Goal: Information Seeking & Learning: Learn about a topic

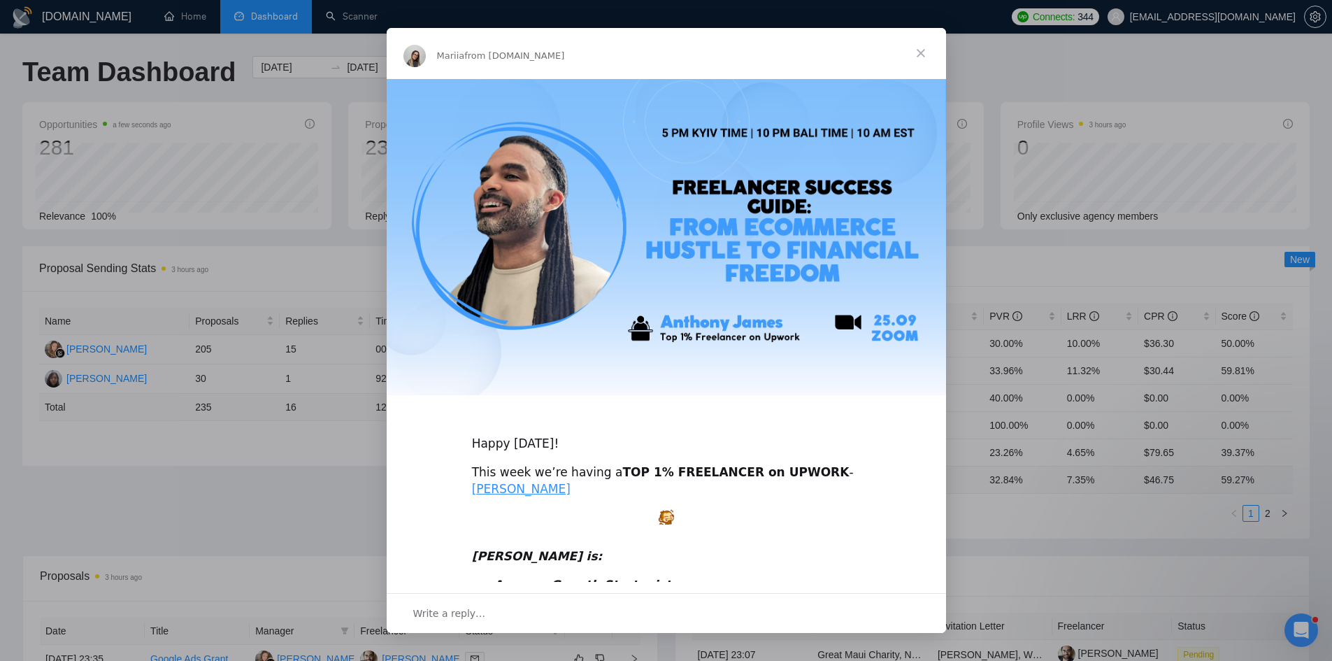
click at [923, 52] on span "Close" at bounding box center [921, 53] width 50 height 50
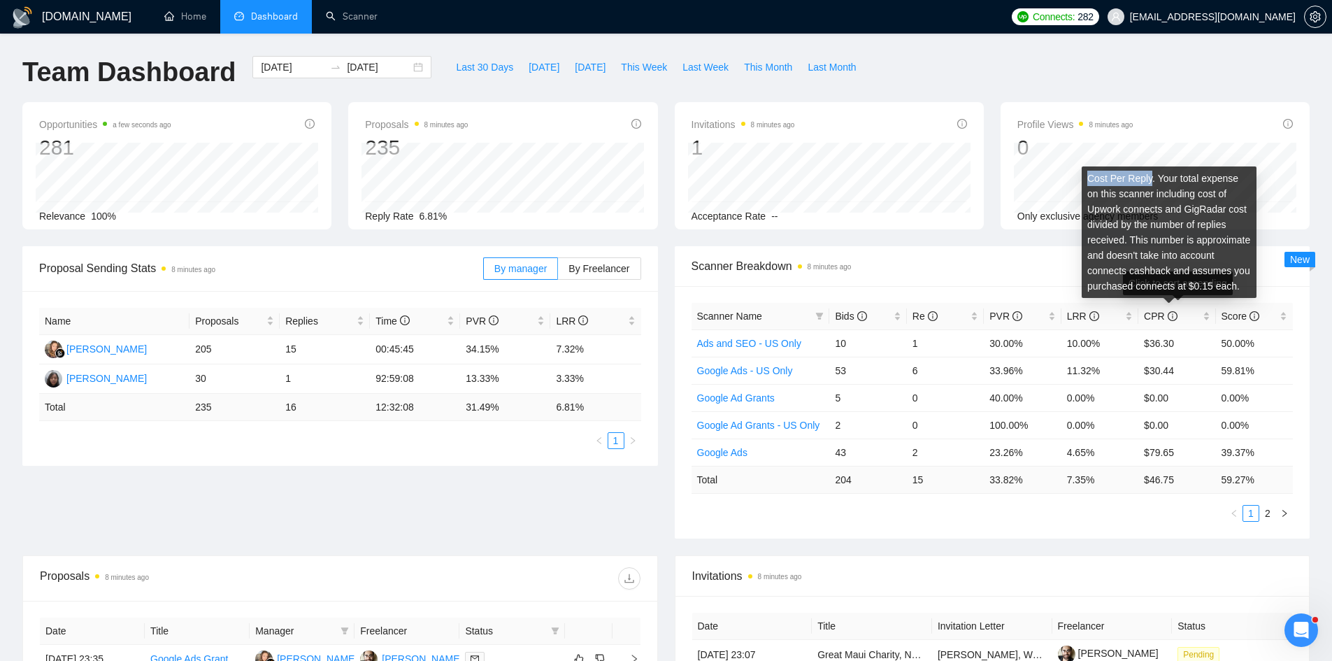
drag, startPoint x: 1088, startPoint y: 178, endPoint x: 1149, endPoint y: 178, distance: 61.5
click at [1149, 178] on div "Cost Per Reply. Your total expense on this scanner including cost of Upwork con…" at bounding box center [1169, 231] width 175 height 131
click at [1155, 178] on div "Cost Per Reply. Your total expense on this scanner including cost of Upwork con…" at bounding box center [1169, 231] width 175 height 131
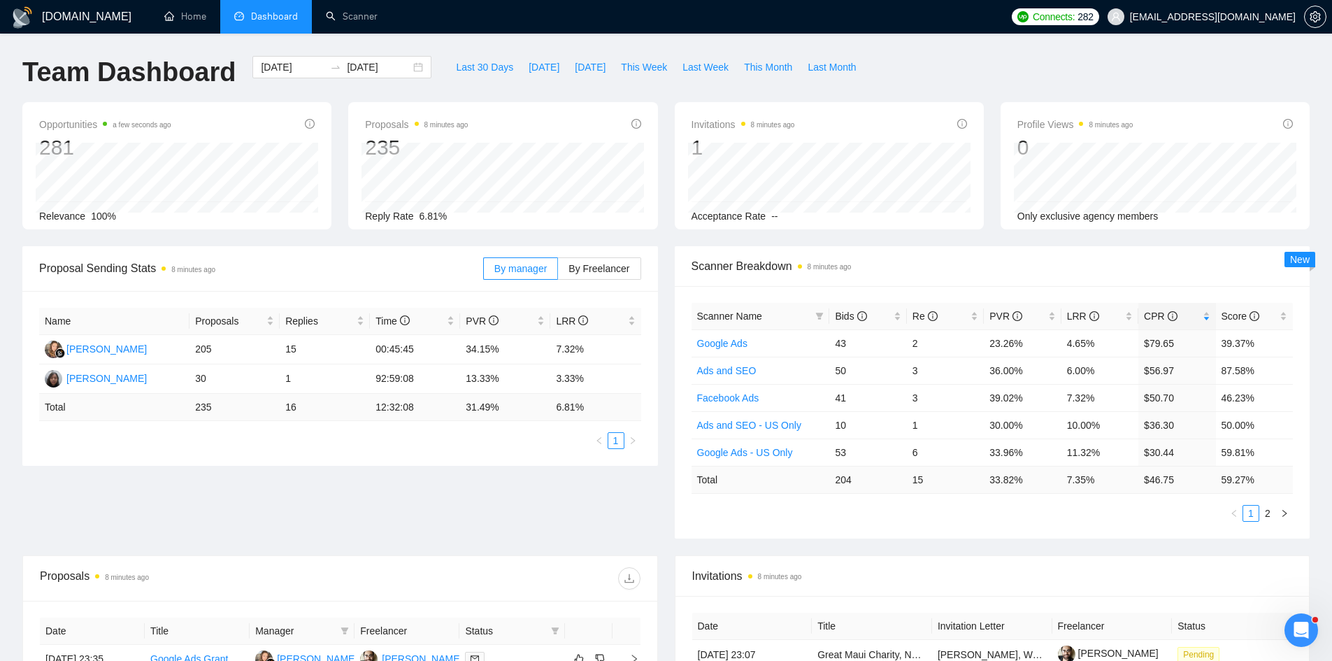
click at [1148, 523] on div "Scanner Name Bids Re PVR LRR CPR Score Google Ads 43 2 23.26% 4.65% $79.65 39.3…" at bounding box center [993, 412] width 636 height 252
drag, startPoint x: 1148, startPoint y: 482, endPoint x: 1179, endPoint y: 482, distance: 30.8
click at [1179, 482] on td "$ 46.75" at bounding box center [1177, 479] width 77 height 27
click at [1132, 497] on div "Scanner Name Bids Re PVR LRR CPR Score Google Ads 43 2 23.26% 4.65% $79.65 39.3…" at bounding box center [993, 412] width 602 height 219
drag, startPoint x: 1152, startPoint y: 483, endPoint x: 1180, endPoint y: 484, distance: 28.0
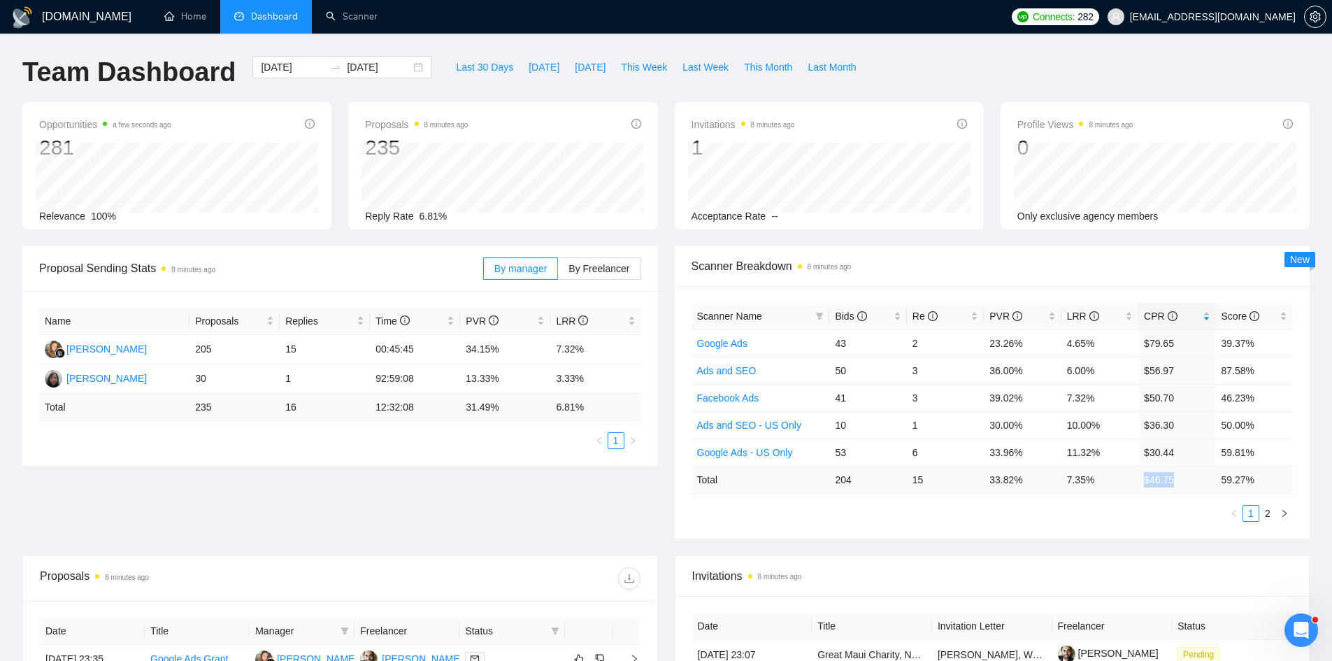
click at [1180, 484] on td "$ 46.75" at bounding box center [1177, 479] width 77 height 27
drag, startPoint x: 1181, startPoint y: 477, endPoint x: 1140, endPoint y: 478, distance: 41.3
click at [1140, 478] on td "$ 46.75" at bounding box center [1177, 479] width 77 height 27
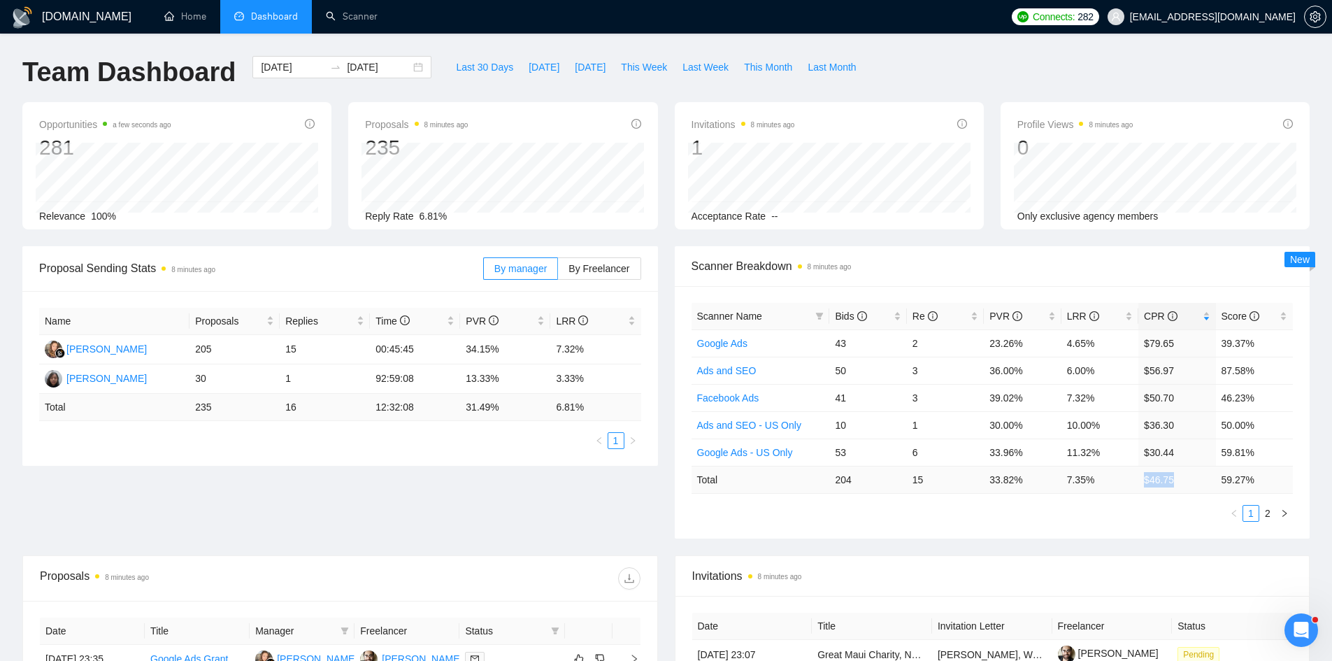
drag, startPoint x: 1142, startPoint y: 478, endPoint x: 1183, endPoint y: 482, distance: 41.4
click at [1183, 482] on td "$ 46.75" at bounding box center [1177, 479] width 77 height 27
click at [1173, 504] on div "Scanner Name Bids Re PVR LRR CPR Score Google Ads 43 2 23.26% 4.65% $79.65 39.3…" at bounding box center [993, 412] width 602 height 219
drag, startPoint x: 300, startPoint y: 346, endPoint x: 283, endPoint y: 346, distance: 17.5
click at [283, 346] on td "15" at bounding box center [325, 349] width 90 height 29
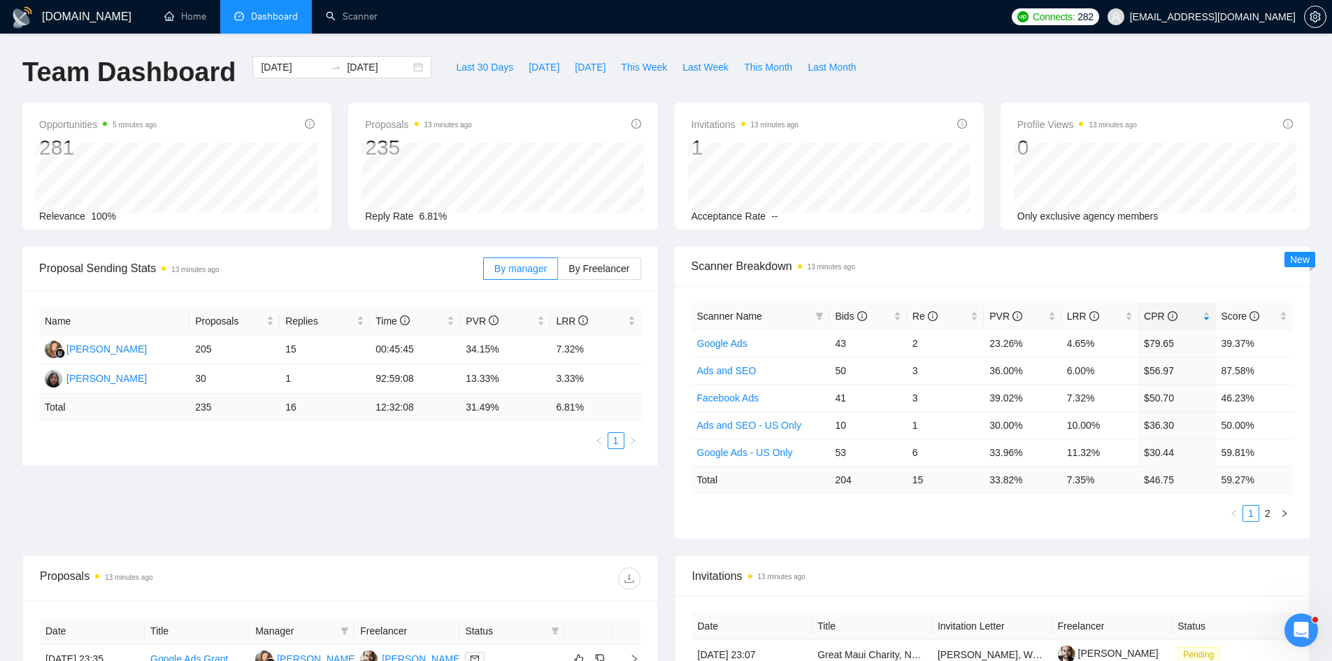
click at [297, 522] on div "Proposal Sending Stats 13 minutes ago By manager By Freelancer Name Proposals R…" at bounding box center [666, 400] width 1304 height 309
